Goal: Feedback & Contribution: Submit feedback/report problem

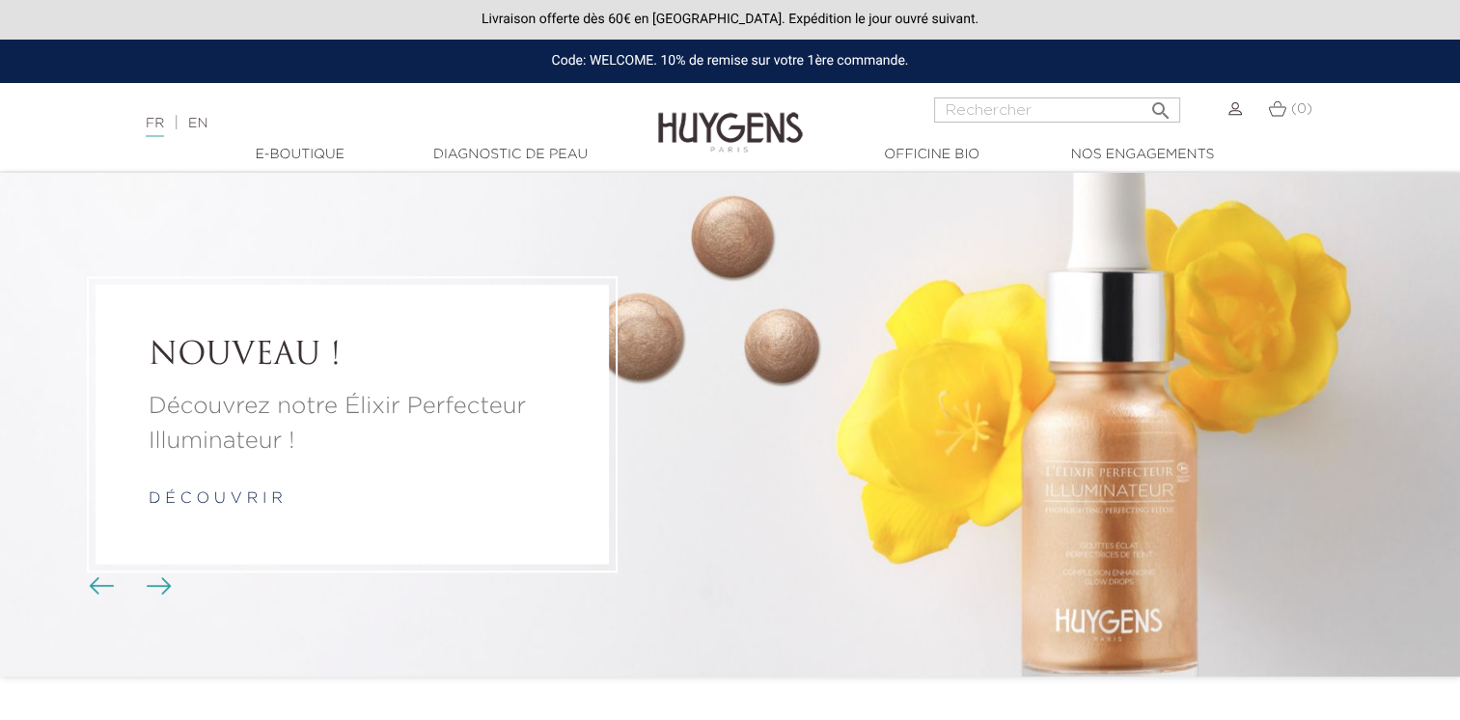
click at [1235, 116] on img at bounding box center [1236, 109] width 14 height 14
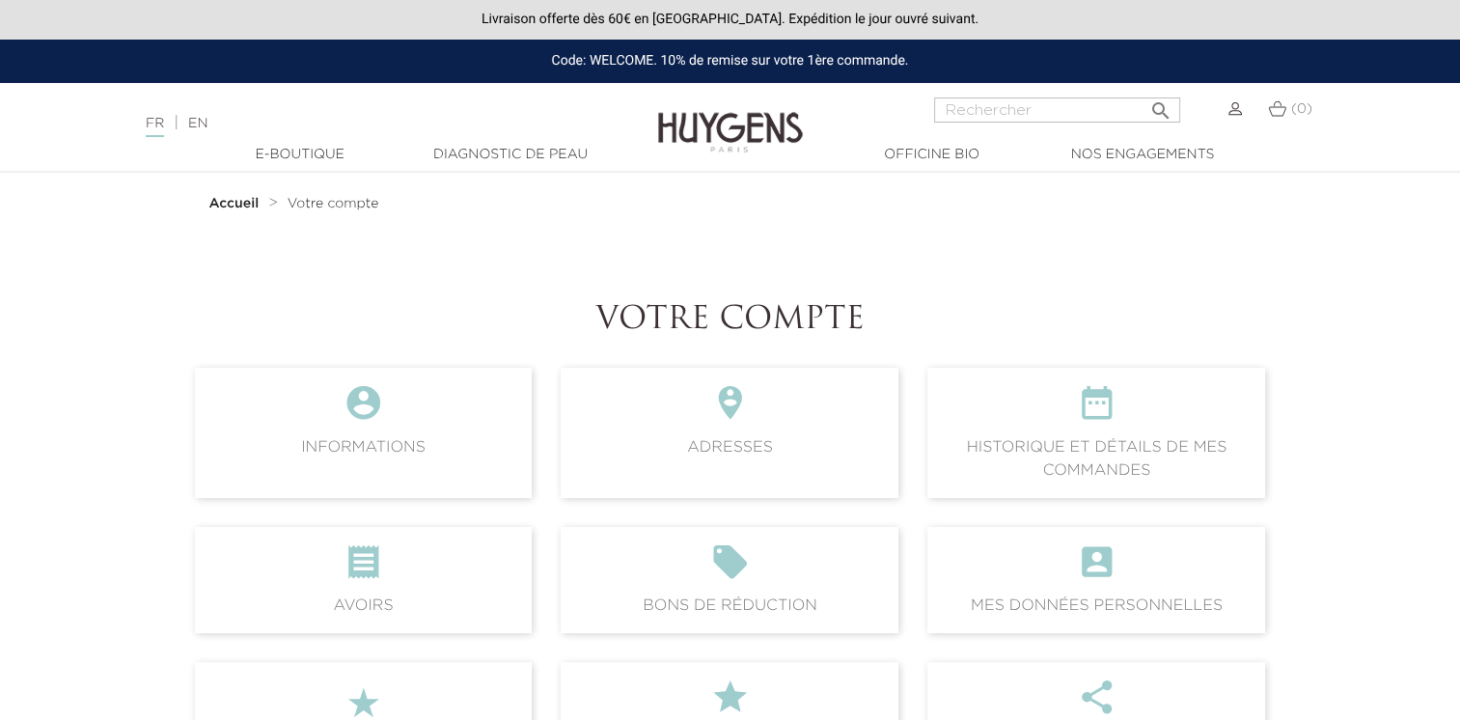
click at [1230, 116] on img at bounding box center [1236, 109] width 14 height 14
click at [1235, 115] on img at bounding box center [1236, 109] width 14 height 14
click at [324, 203] on span "Votre compte" at bounding box center [334, 204] width 92 height 14
click at [1188, 448] on span " Historique et détails de mes commandes" at bounding box center [1097, 432] width 338 height 129
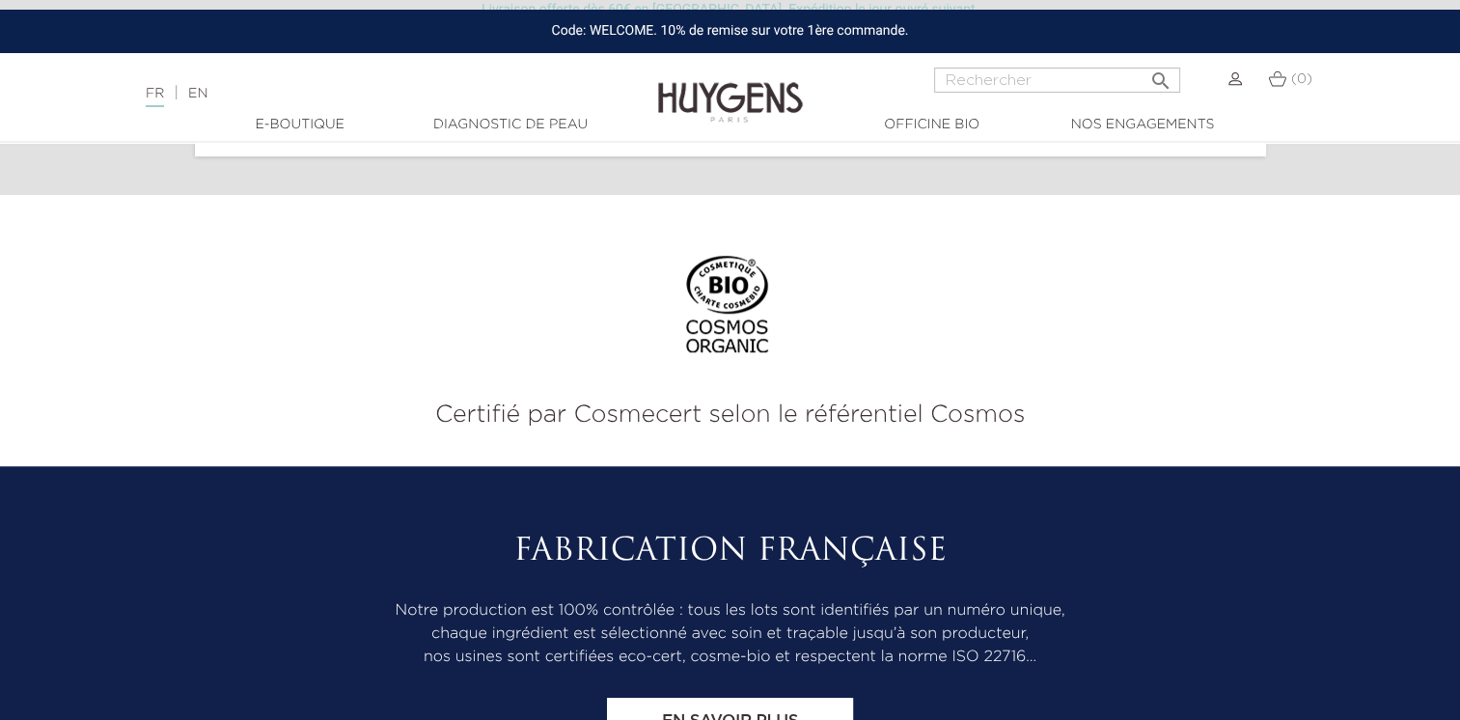
scroll to position [1351, 0]
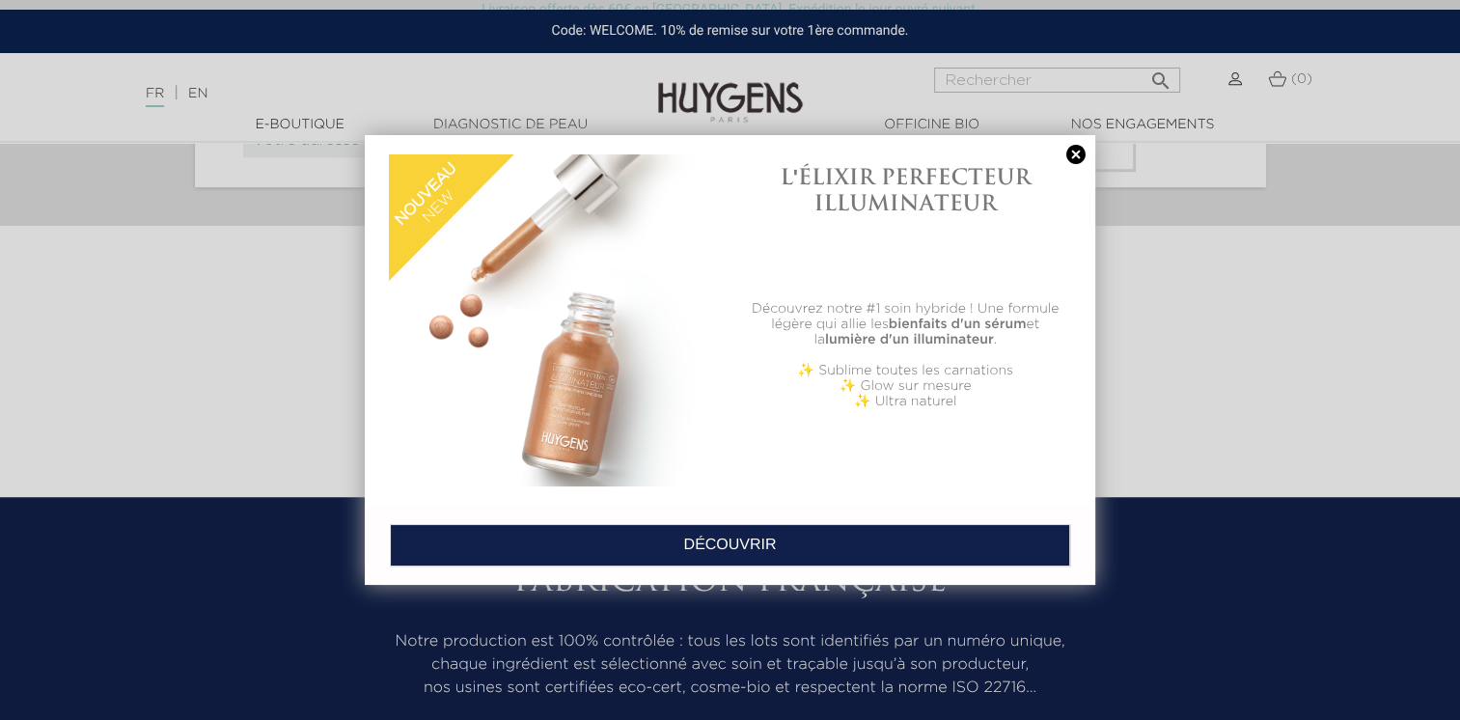
click at [1069, 156] on link at bounding box center [1076, 155] width 27 height 20
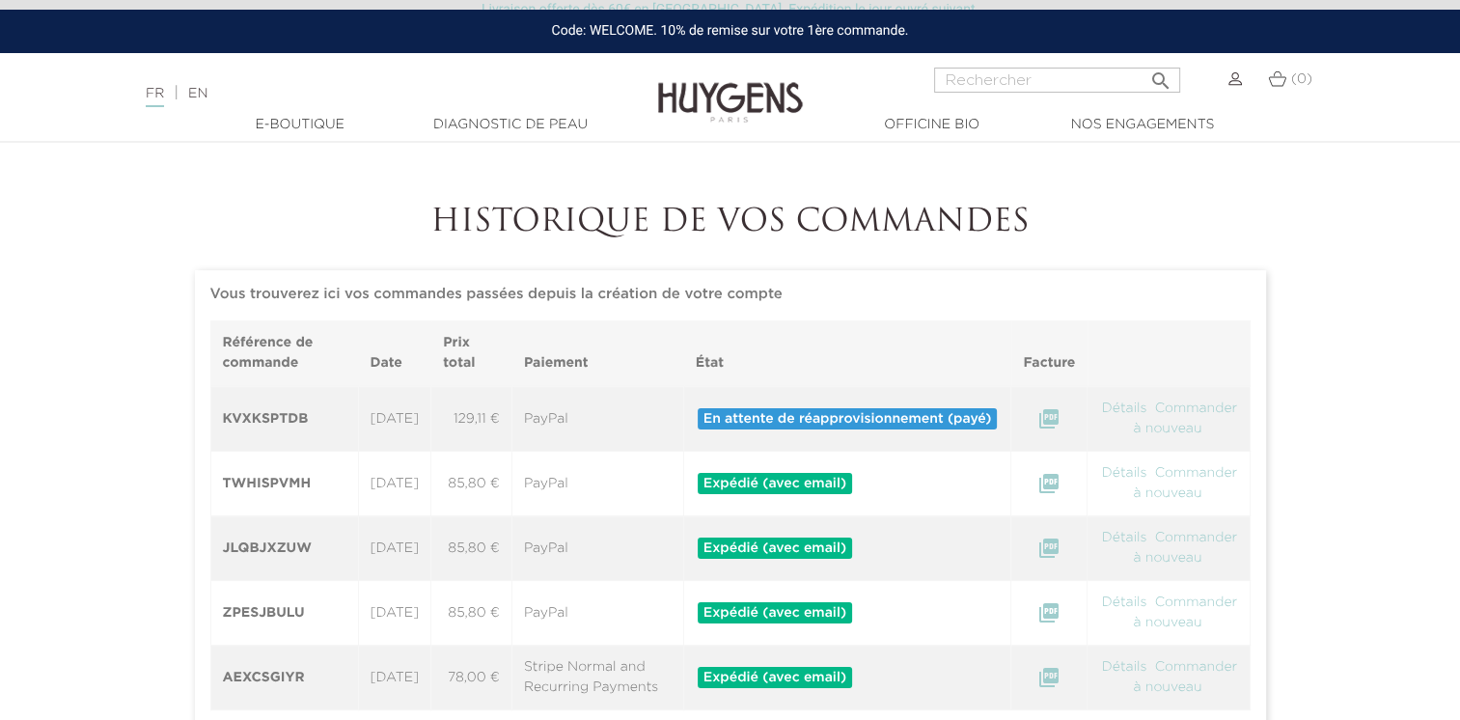
scroll to position [97, 0]
drag, startPoint x: 309, startPoint y: 435, endPoint x: 217, endPoint y: 434, distance: 91.7
click at [217, 434] on th "KVXKSPTDB" at bounding box center [284, 420] width 148 height 66
copy th "KVXKSPTDB"
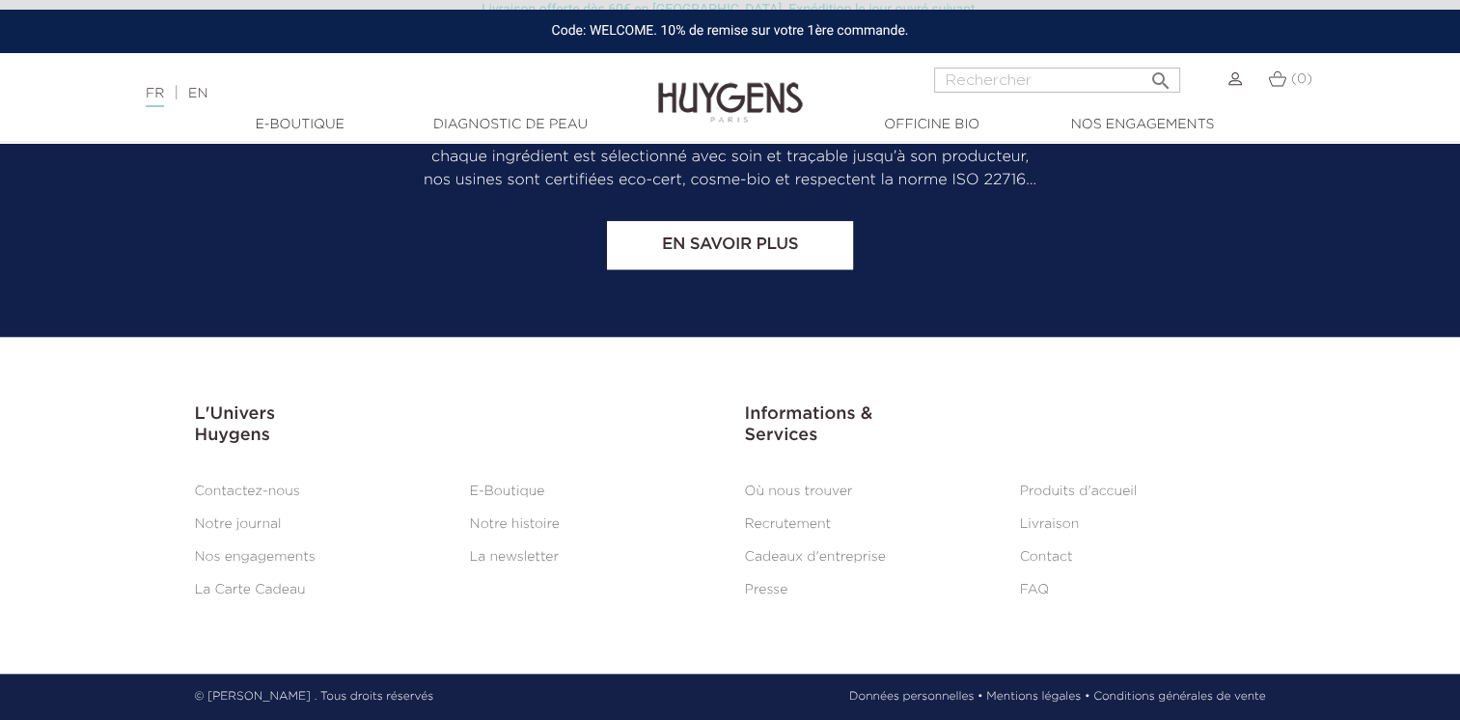
scroll to position [1957, 0]
click at [258, 494] on link "Contactez-nous" at bounding box center [247, 492] width 105 height 14
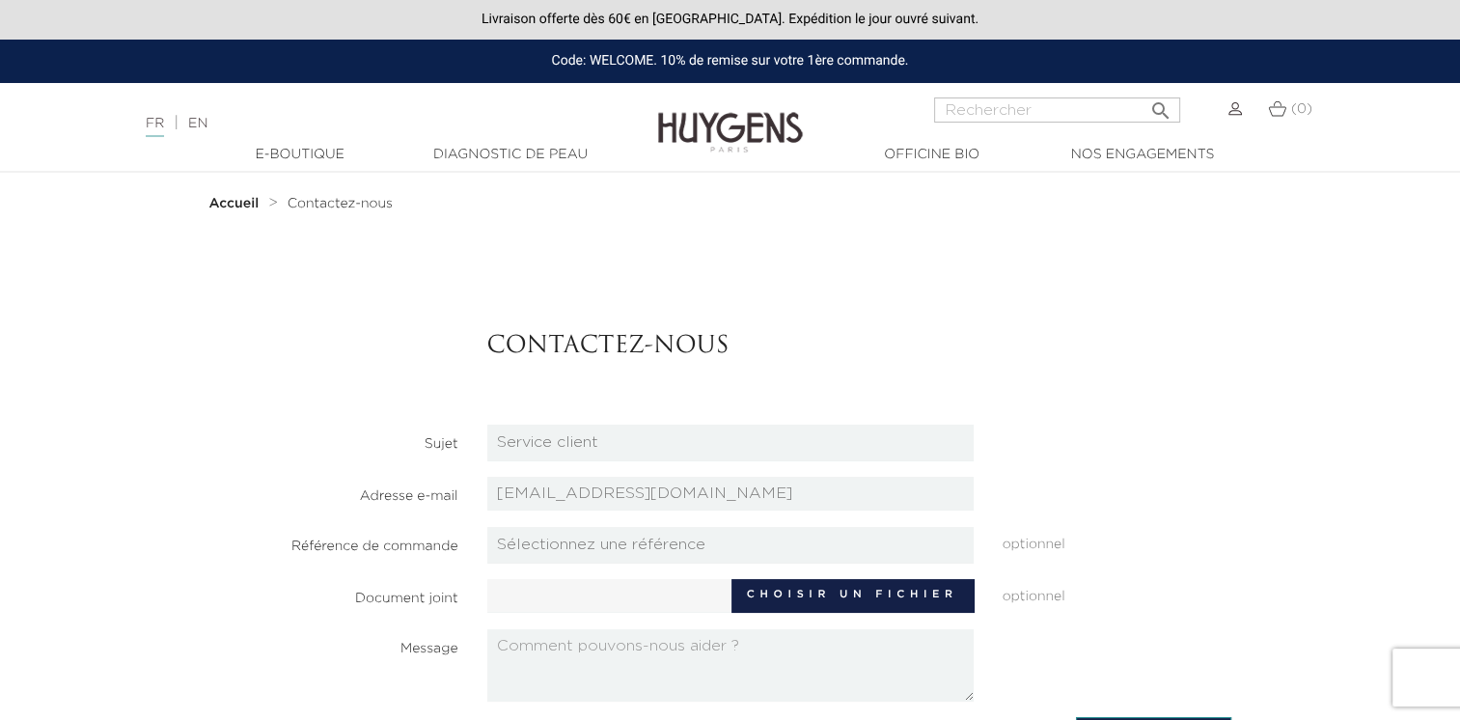
click at [828, 454] on select "Candidatures Boutiques Candidatures Siège Partenariats Relations Presse Service…" at bounding box center [730, 443] width 486 height 37
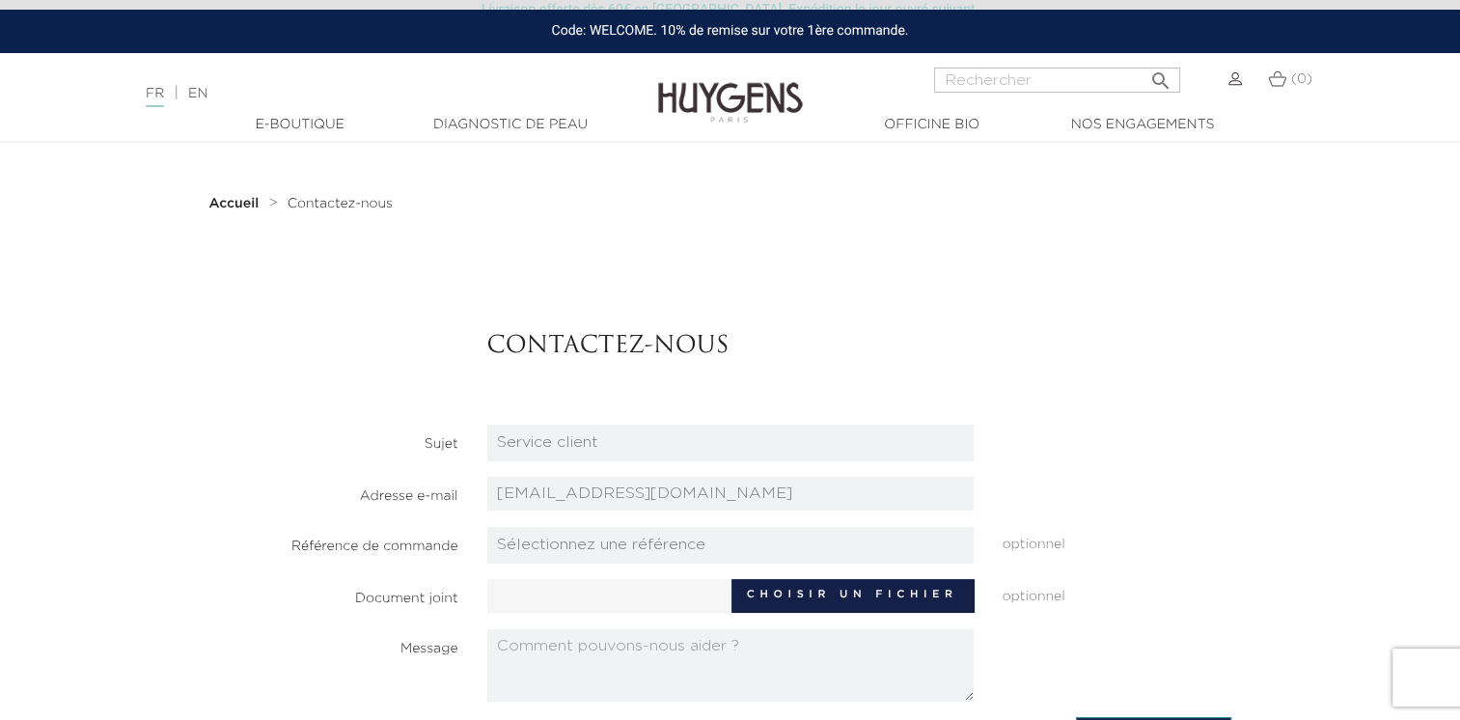
scroll to position [97, 0]
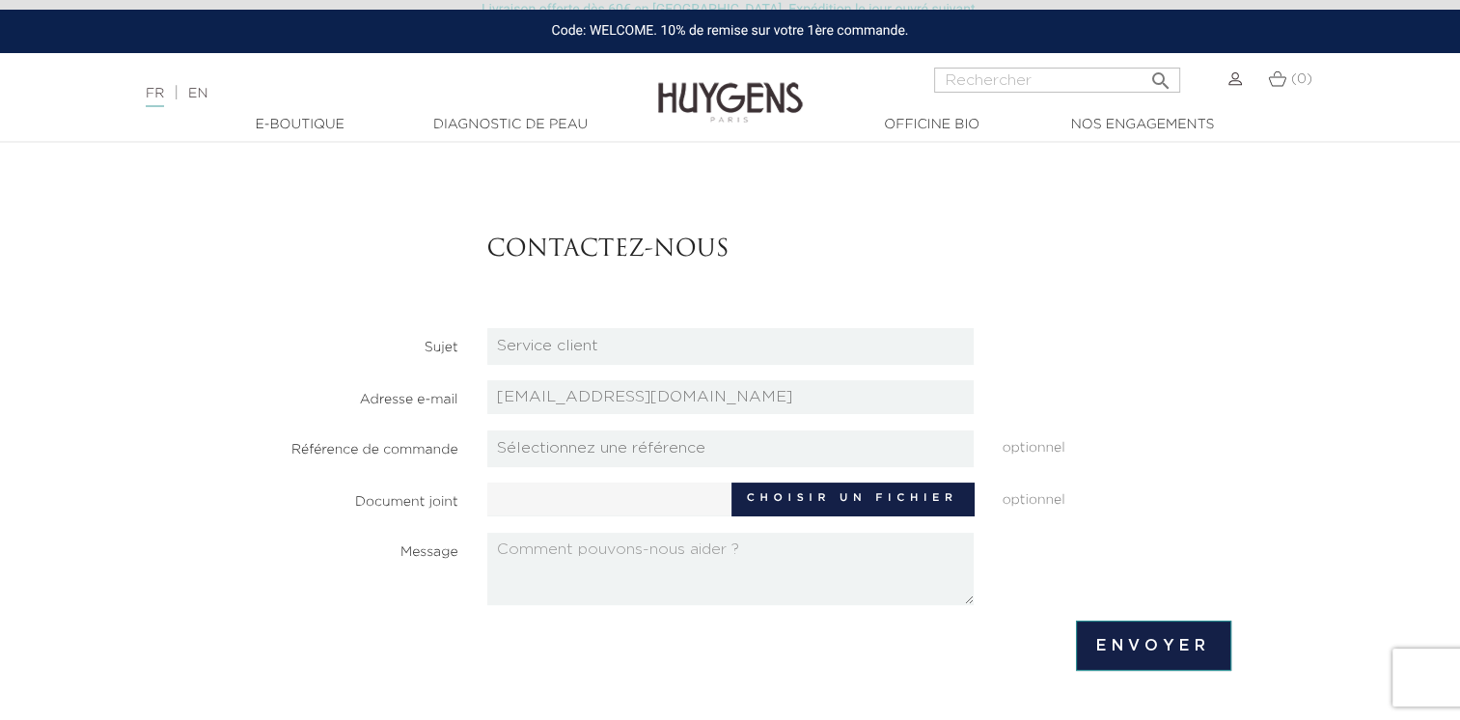
click at [793, 458] on select "Sélectionnez une référence KVXKSPTDB TWHISPVMH JLQBJXZUW ZPESJBULU AEXCSGIYR" at bounding box center [730, 448] width 486 height 37
select select "27418"
click at [487, 430] on select "Sélectionnez une référence KVXKSPTDB TWHISPVMH JLQBJXZUW ZPESJBULU AEXCSGIYR" at bounding box center [730, 448] width 486 height 37
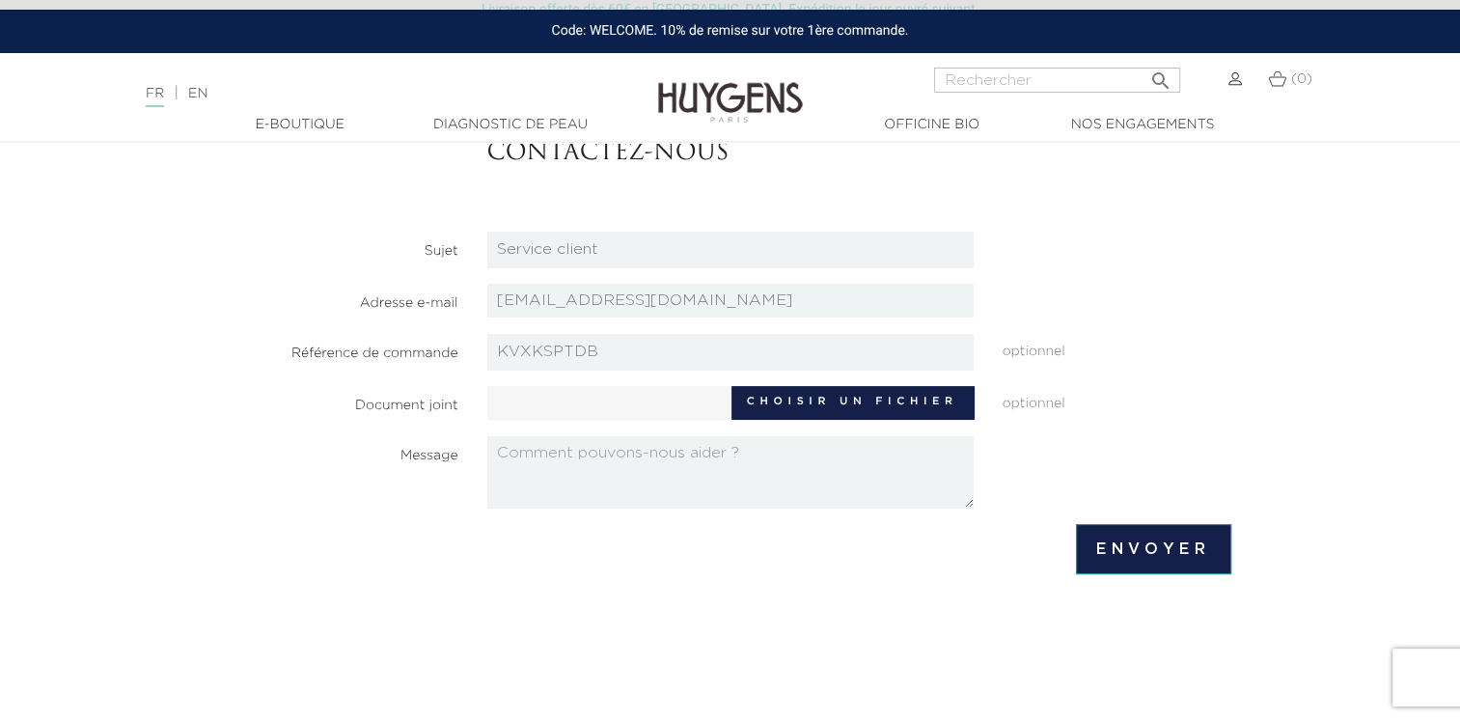
click at [815, 511] on form "Contactez-nous Sujet Candidatures Boutiques Candidatures Siège Partenariats Rel…" at bounding box center [731, 333] width 1002 height 483
click at [754, 461] on textarea at bounding box center [730, 472] width 486 height 72
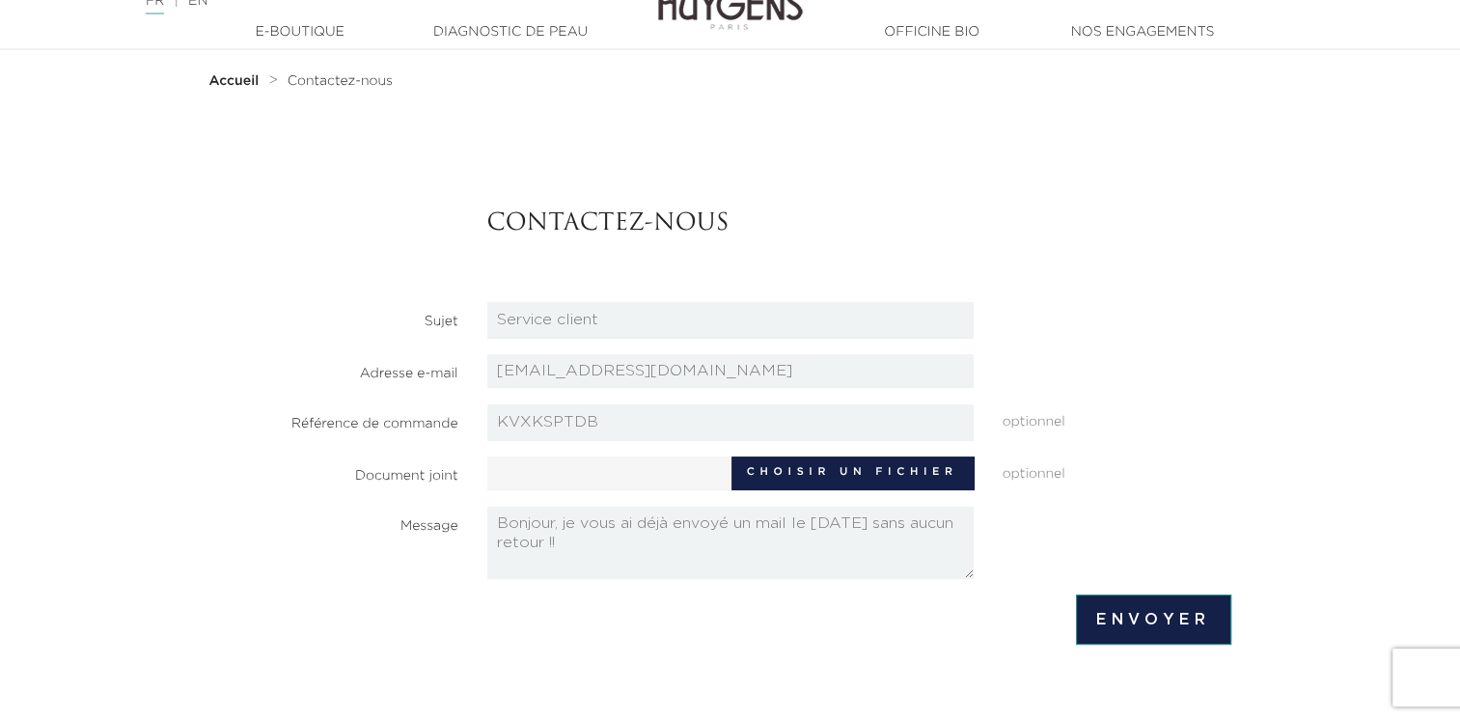
scroll to position [0, 0]
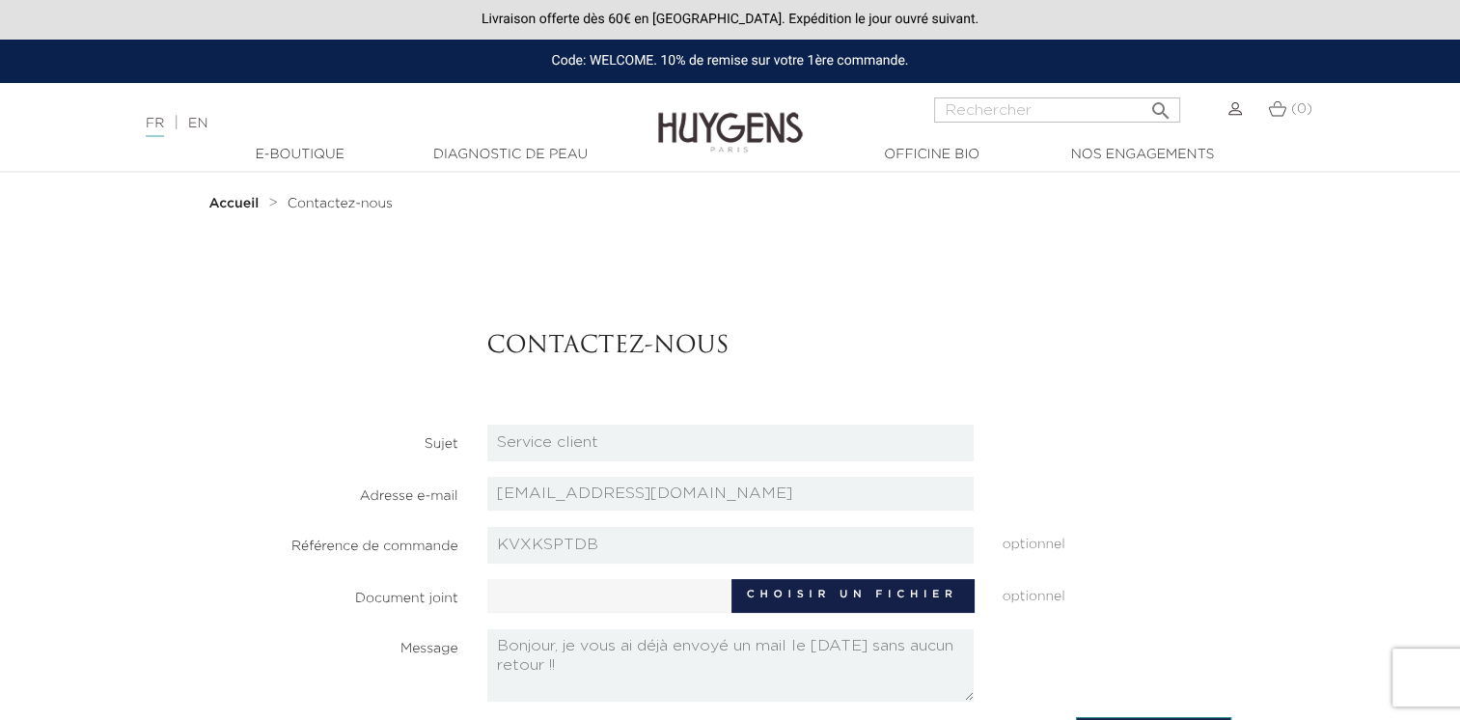
type textarea "Bonjour, je vous ai déjà envoyé un mail le 1/09/25 sans aucun retour !!"
click at [251, 209] on strong "Accueil" at bounding box center [234, 204] width 50 height 14
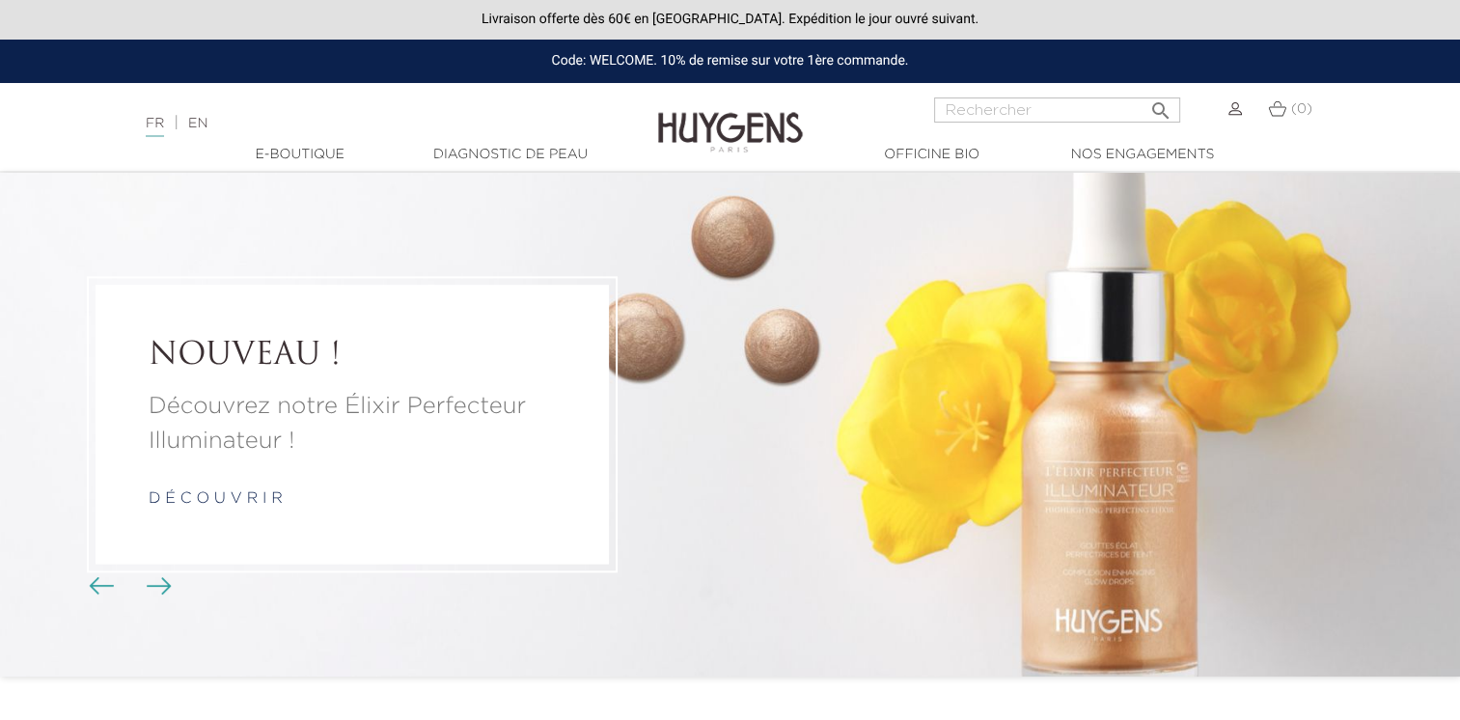
click at [1233, 114] on img at bounding box center [1236, 109] width 14 height 14
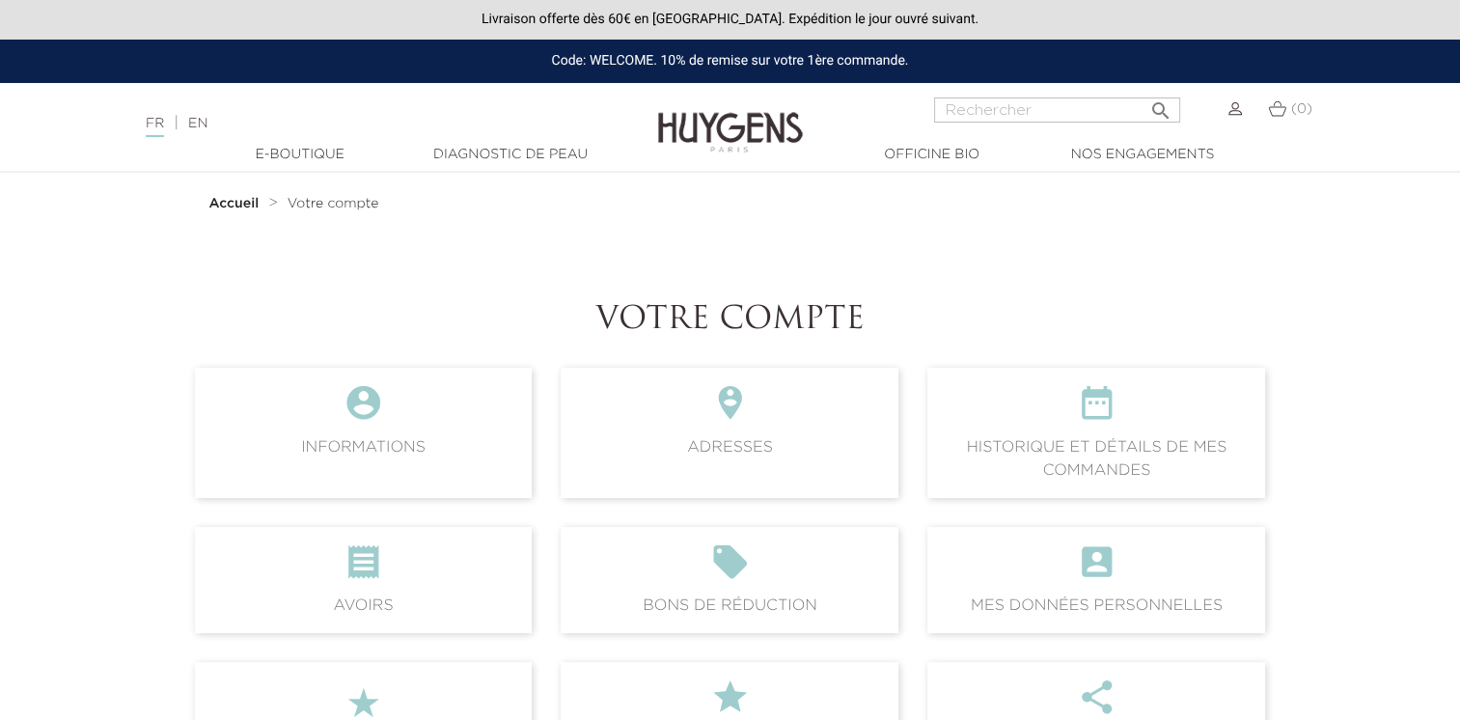
click at [985, 444] on span " Historique et détails de mes commandes" at bounding box center [1097, 432] width 338 height 129
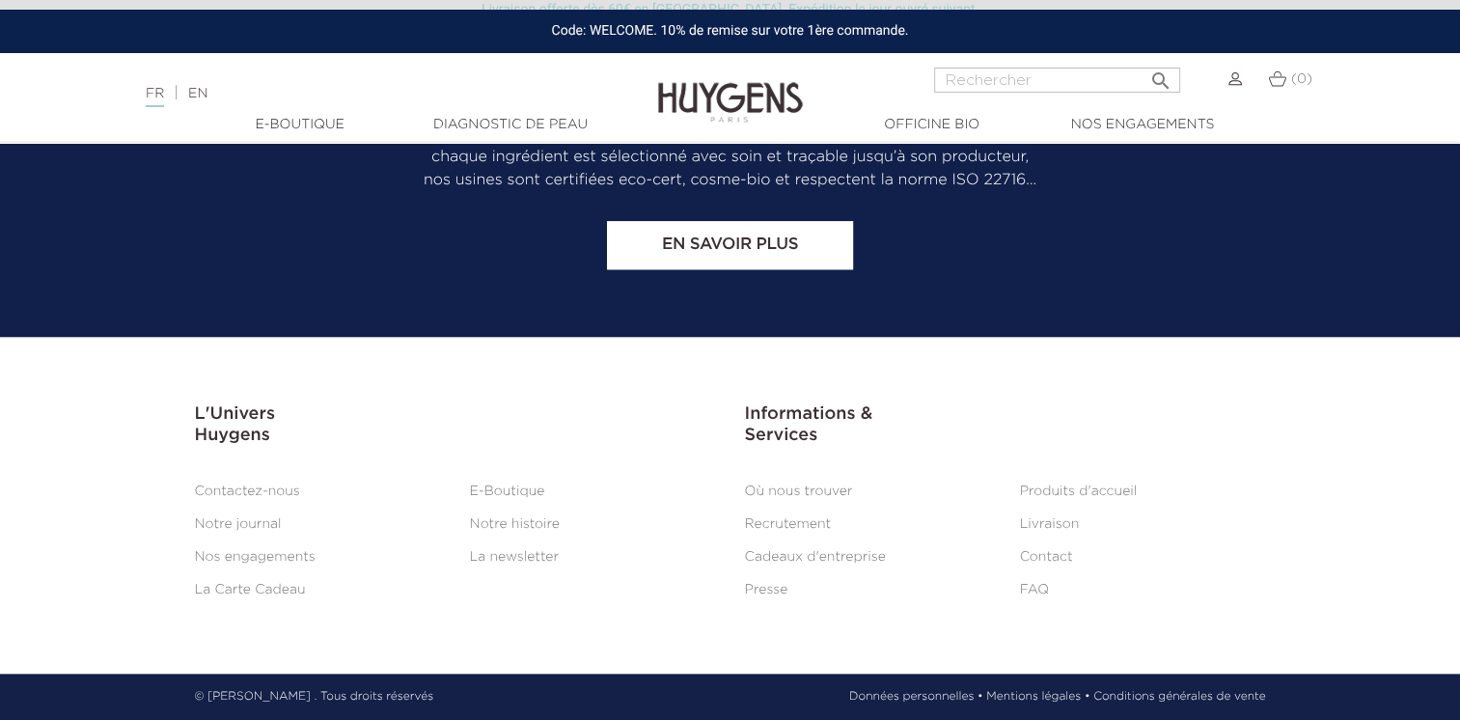
scroll to position [1957, 0]
click at [270, 500] on li "Contactez-nous" at bounding box center [317, 491] width 275 height 23
click at [270, 495] on link "Contactez-nous" at bounding box center [247, 492] width 105 height 14
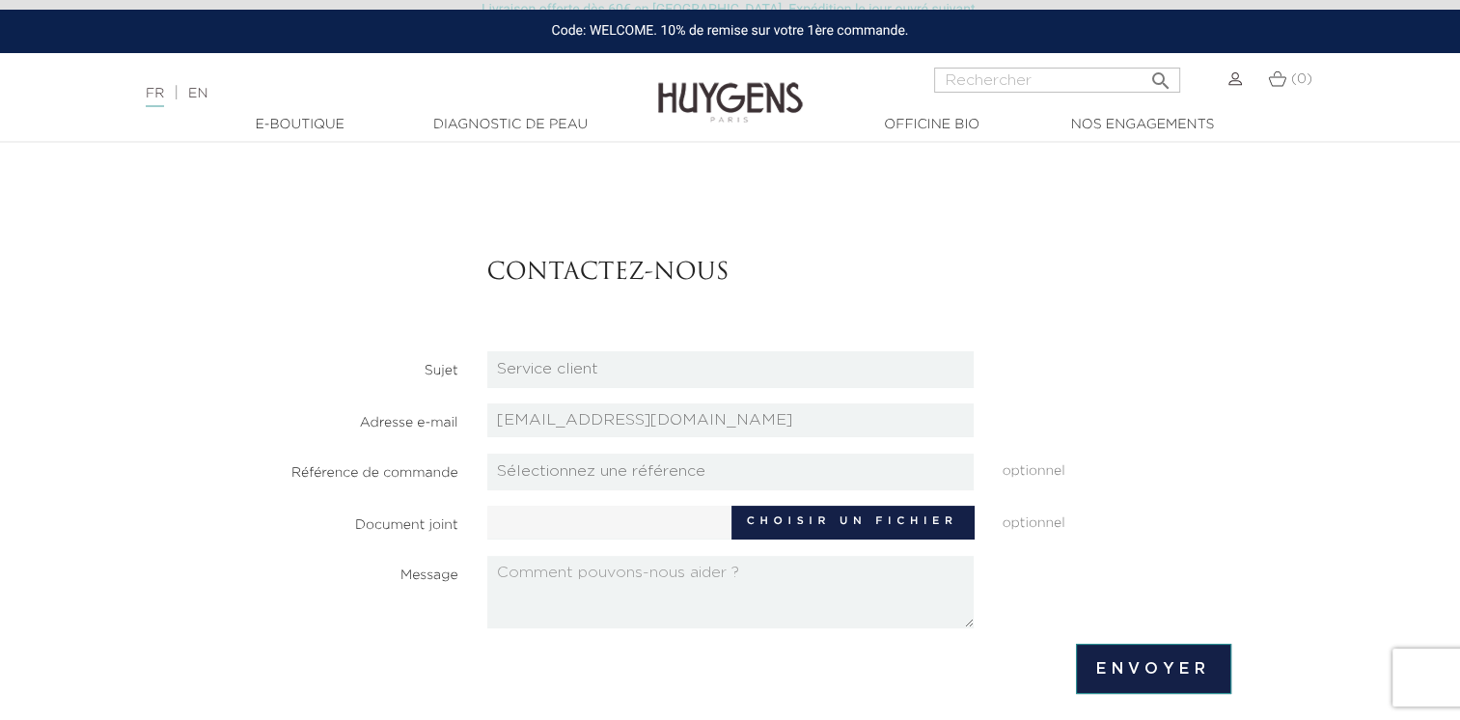
scroll to position [193, 0]
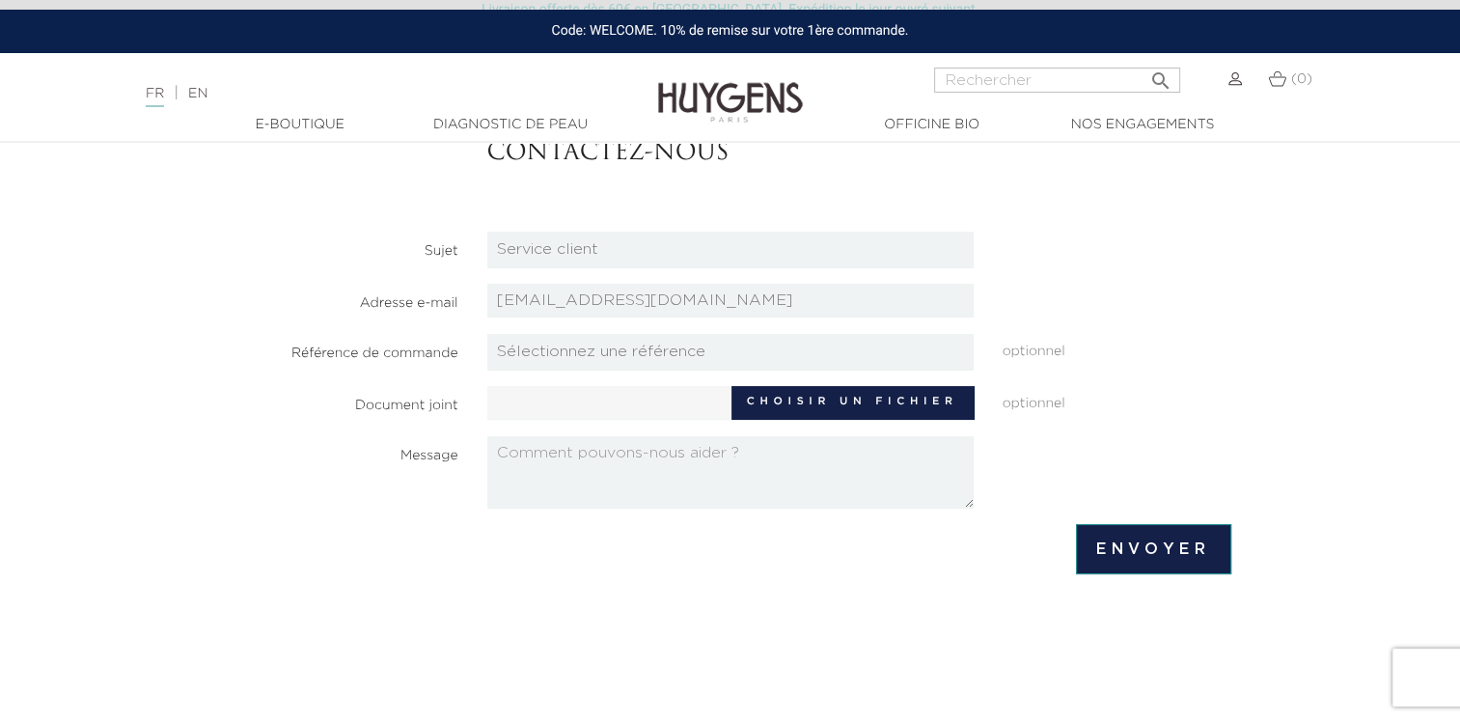
click at [679, 360] on select "Sélectionnez une référence KVXKSPTDB TWHISPVMH JLQBJXZUW ZPESJBULU AEXCSGIYR" at bounding box center [730, 352] width 486 height 37
select select "27418"
click at [487, 334] on select "Sélectionnez une référence KVXKSPTDB TWHISPVMH JLQBJXZUW ZPESJBULU AEXCSGIYR" at bounding box center [730, 352] width 486 height 37
click at [625, 456] on textarea at bounding box center [730, 472] width 486 height 72
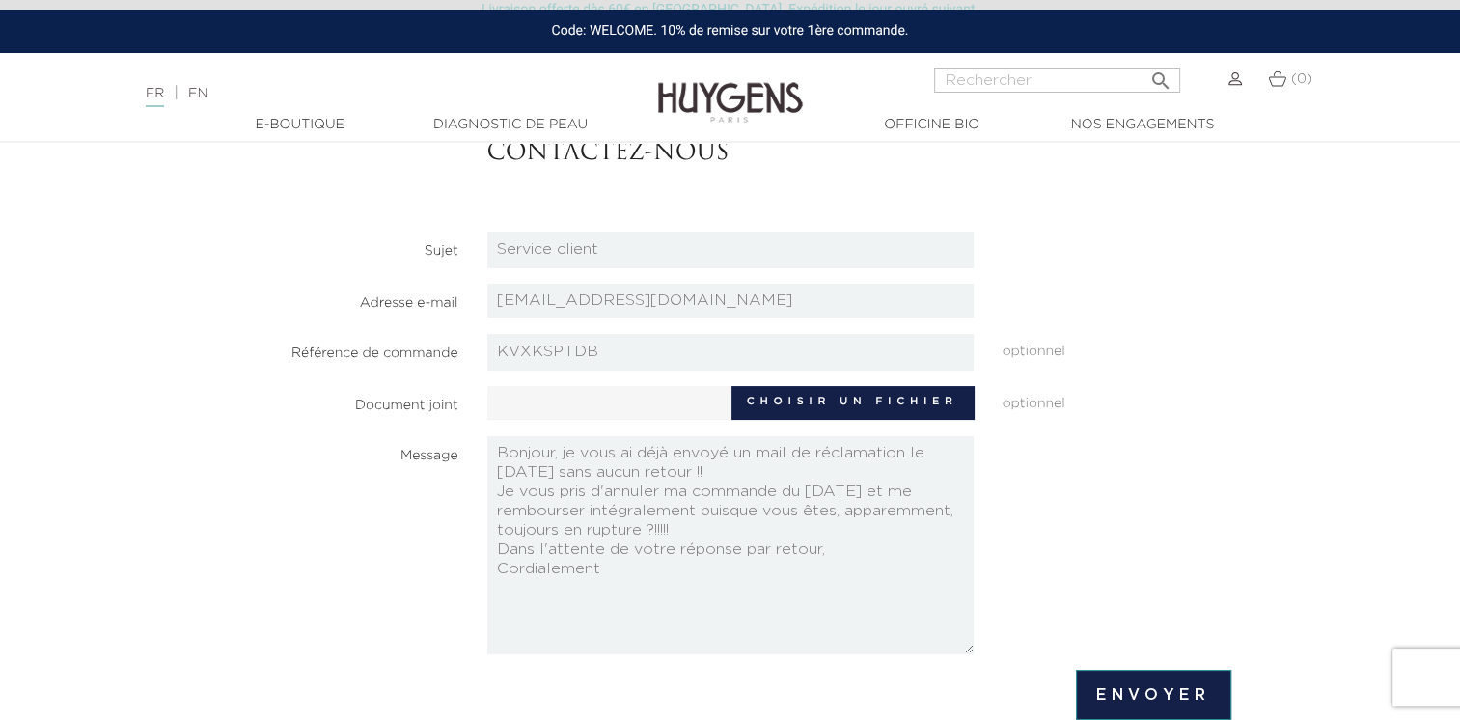
scroll to position [0, 0]
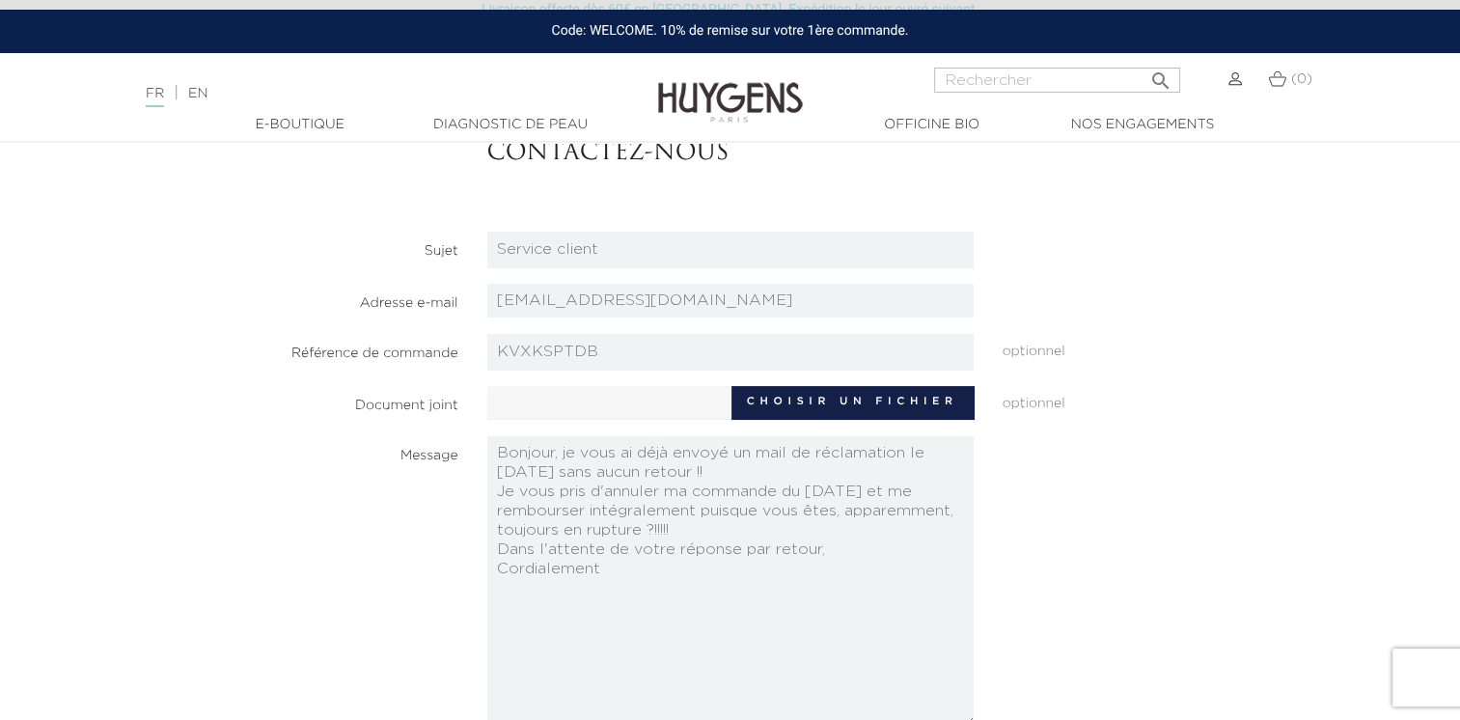
drag, startPoint x: 970, startPoint y: 503, endPoint x: 973, endPoint y: 721, distance: 218.2
click at [973, 527] on html "Livraison offerte dès 60€ en France. Expédition le jour ouvré suivant. Code: WE…" at bounding box center [730, 167] width 1460 height 720
drag, startPoint x: 497, startPoint y: 454, endPoint x: 780, endPoint y: 563, distance: 303.1
click at [780, 563] on textarea "Bonjour, je vous ai déjà envoyé un mail de réclamation le 1/09/25 sans aucun re…" at bounding box center [730, 581] width 486 height 291
click at [578, 491] on textarea "Bonjour, je vous ai déjà envoyé un mail de réclamation le 1/09/25 sans aucun re…" at bounding box center [730, 581] width 486 height 291
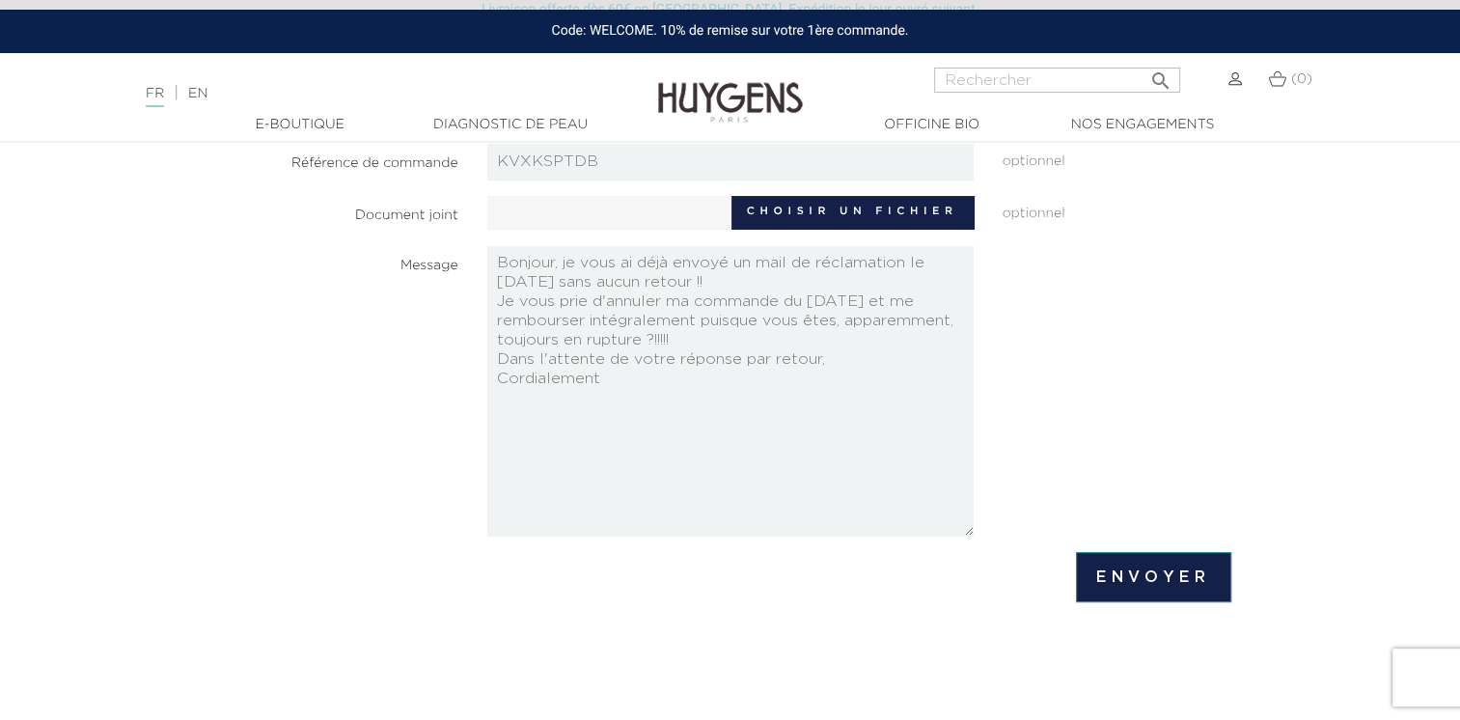
scroll to position [386, 0]
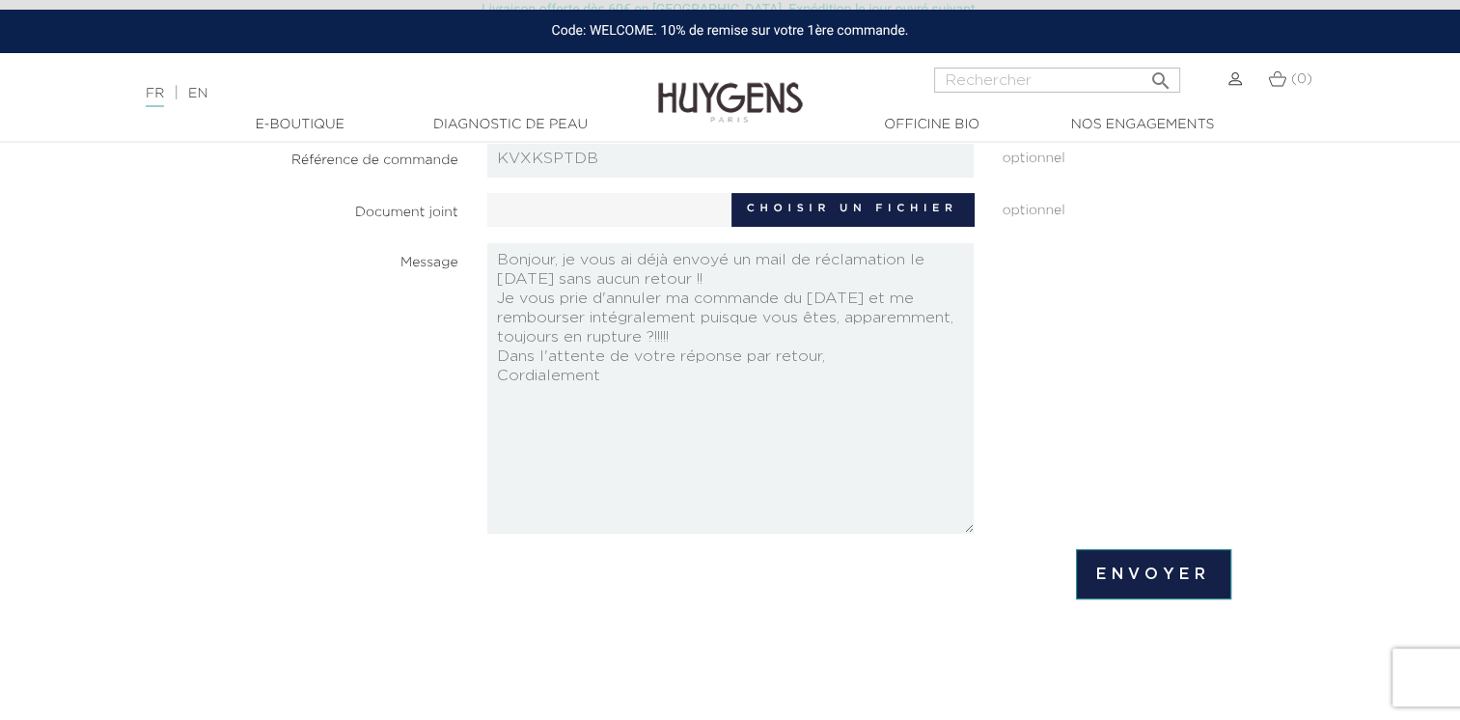
type textarea "Bonjour, je vous ai déjà envoyé un mail de réclamation le 1/09/25 sans aucun re…"
click at [1135, 583] on input "Envoyer" at bounding box center [1153, 574] width 154 height 50
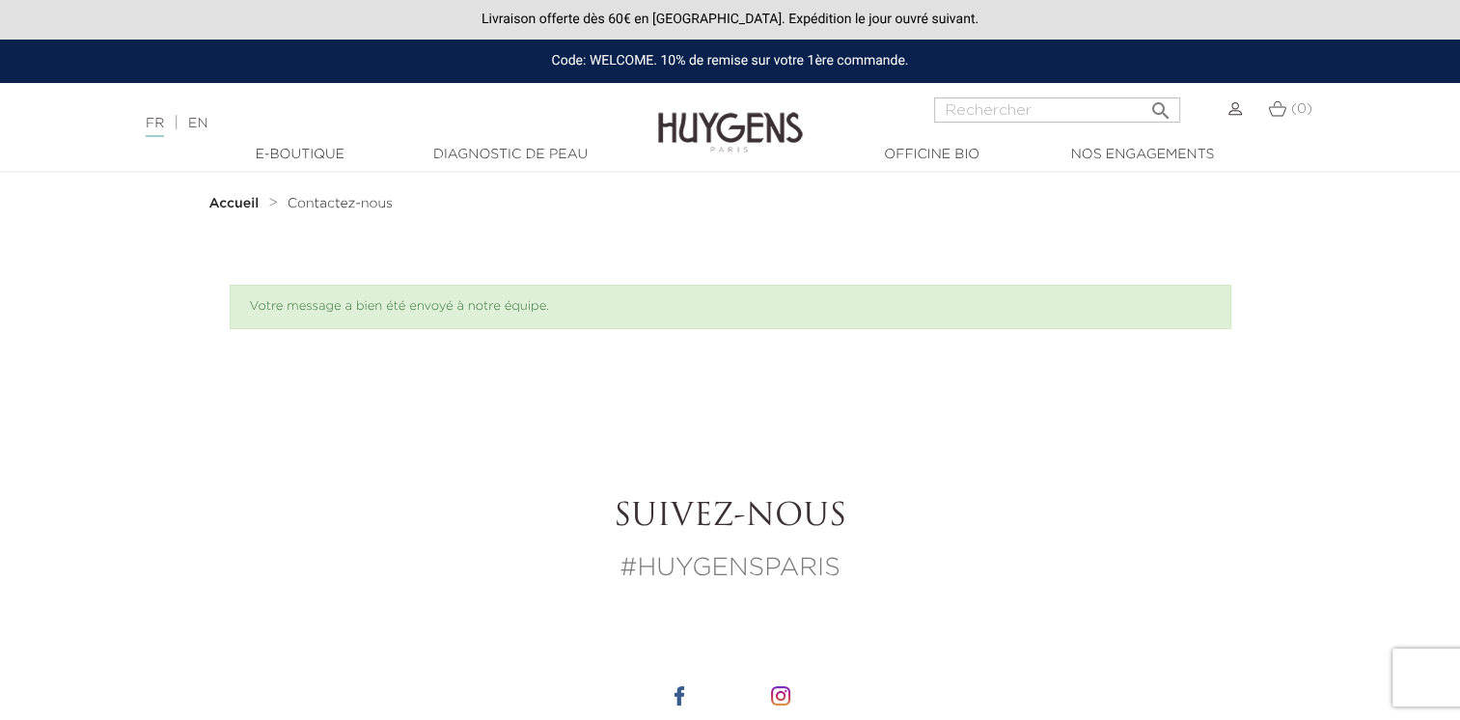
click at [1235, 115] on img at bounding box center [1236, 109] width 14 height 14
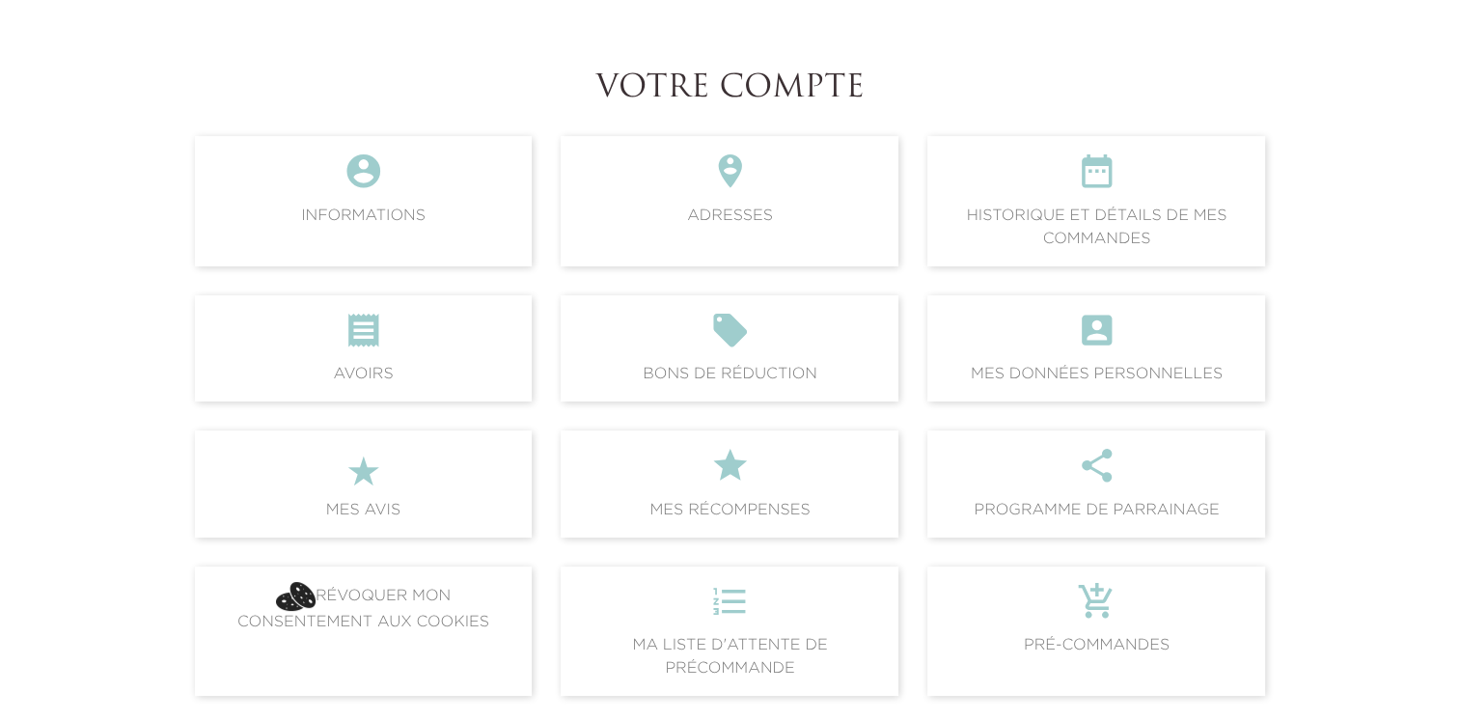
scroll to position [386, 0]
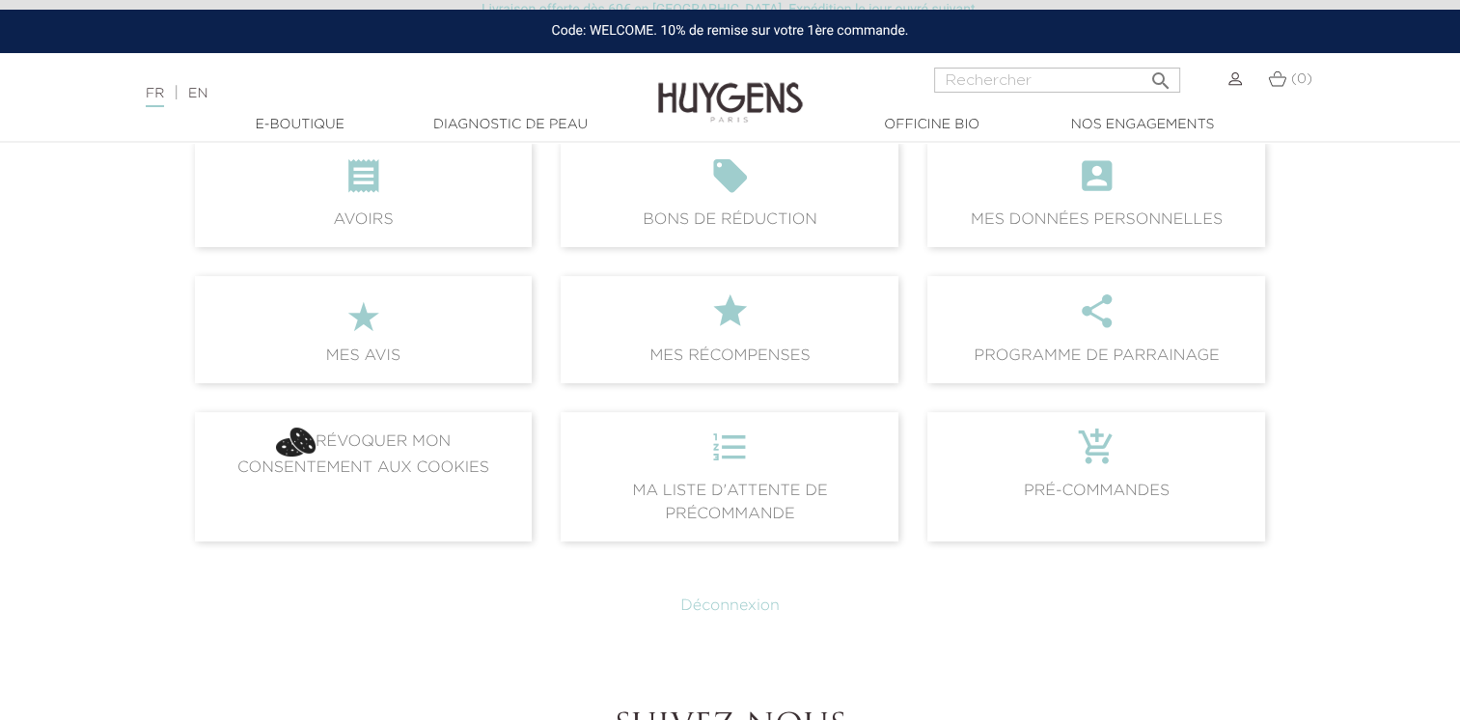
click at [737, 612] on link "Déconnexion" at bounding box center [729, 605] width 99 height 15
